Goal: Information Seeking & Learning: Learn about a topic

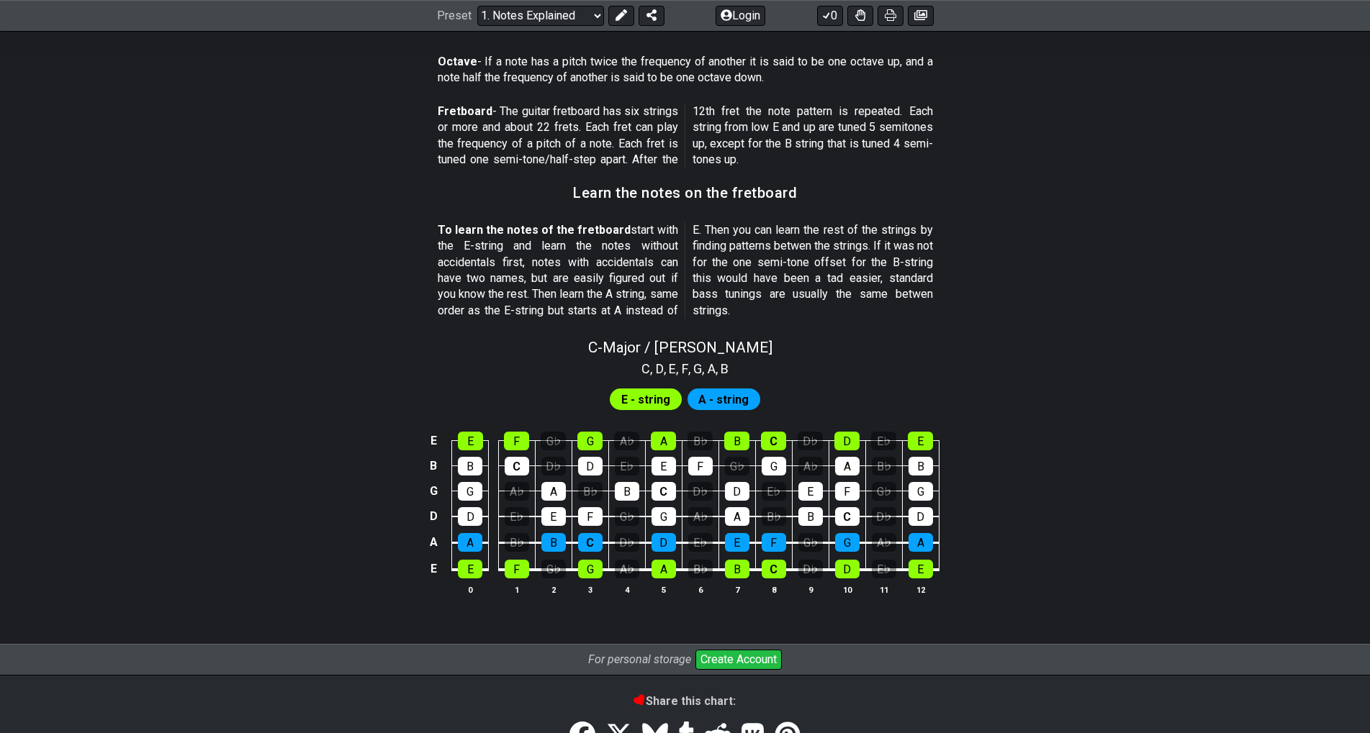
scroll to position [1270, 0]
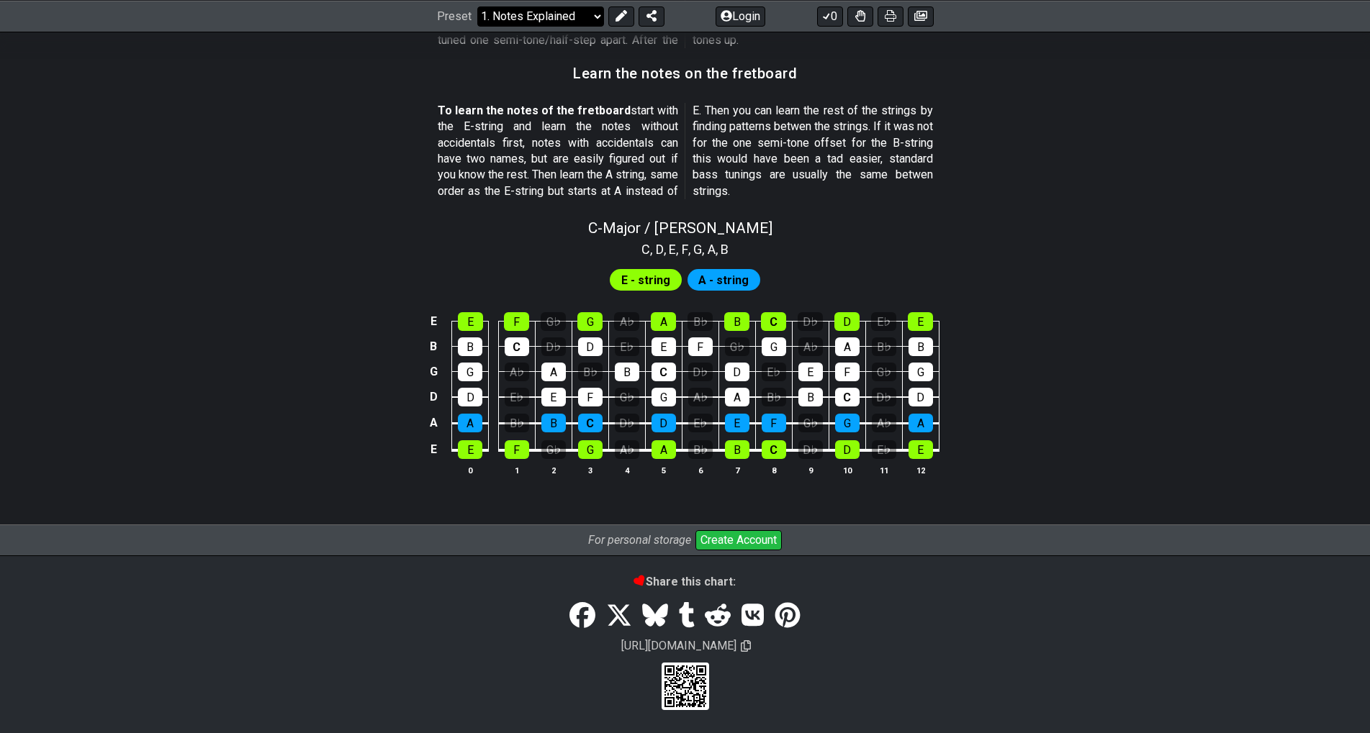
click at [477, 6] on select "Welcome to #fretflip! Initial Preset Custom Preset Minor Pentatonic Major Penta…" at bounding box center [540, 16] width 127 height 20
click option "Where do I start?" at bounding box center [0, 0] width 0 height 0
select select "/beginner-guitar"
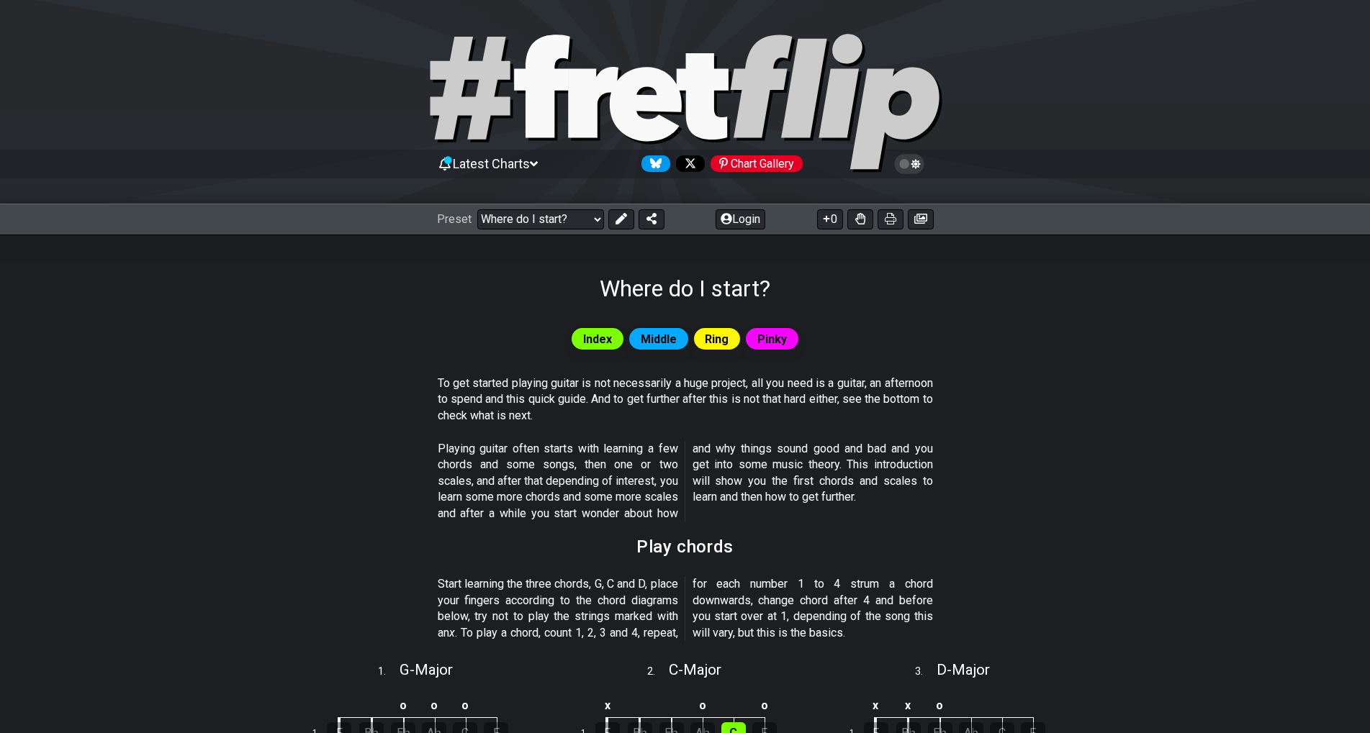
click at [538, 167] on icon at bounding box center [534, 164] width 8 height 13
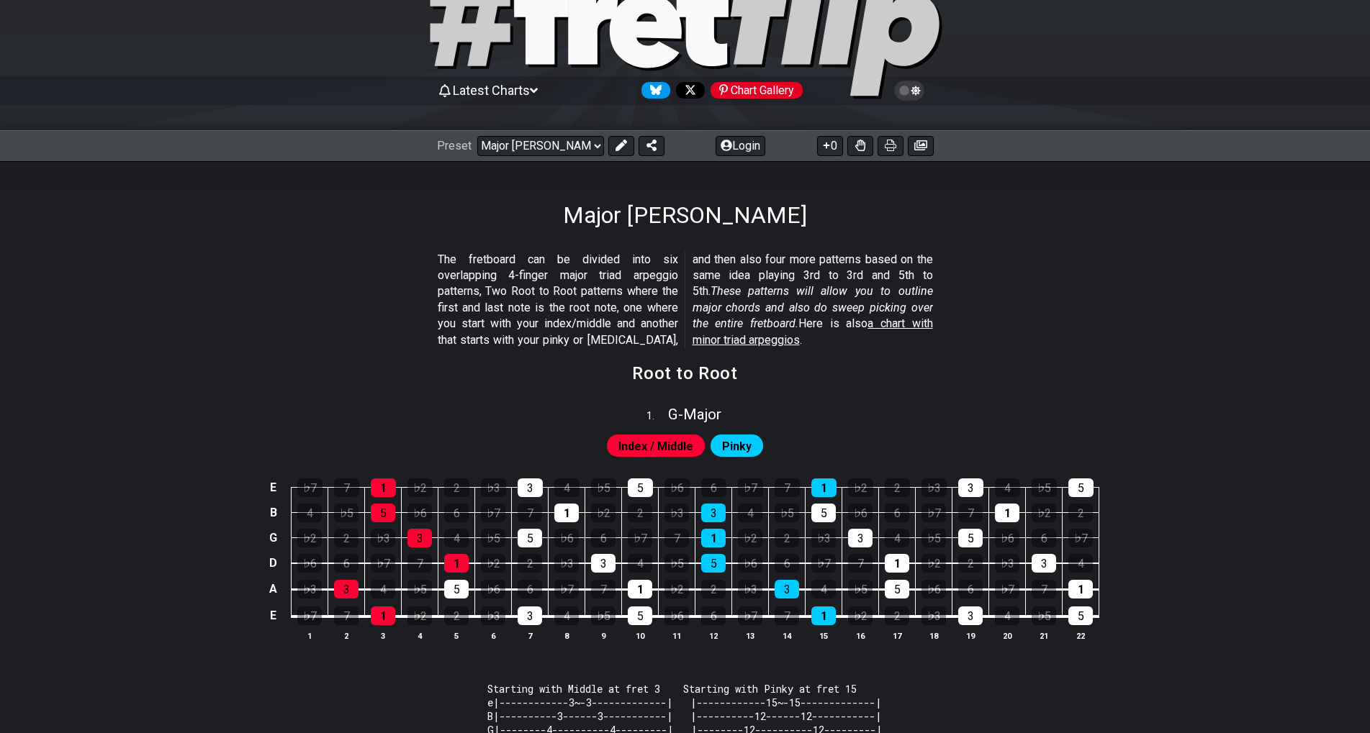
scroll to position [73, 0]
click at [594, 145] on select "Welcome to #fretflip! Initial Preset Custom Preset Minor Pentatonic Major Penta…" at bounding box center [540, 146] width 127 height 20
click at [1041, 366] on section "Root to Root" at bounding box center [685, 378] width 1123 height 37
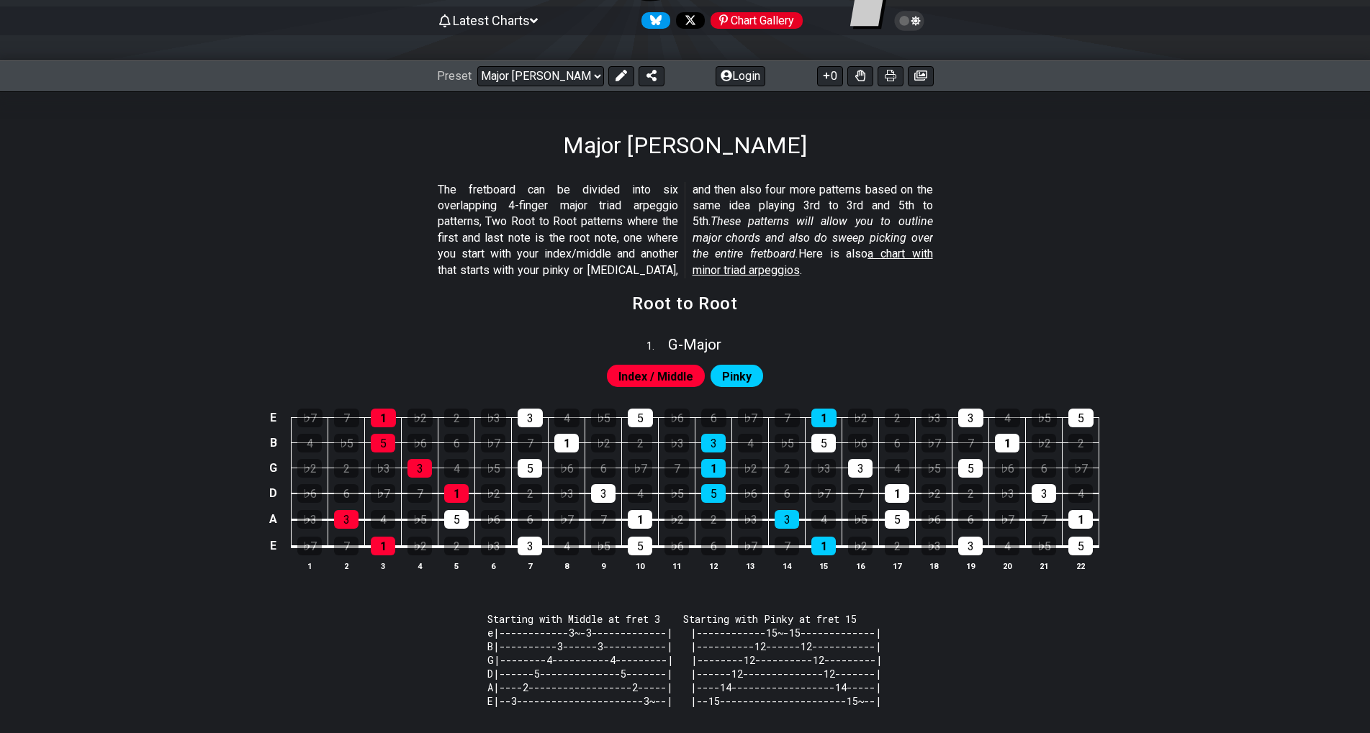
scroll to position [0, 0]
